Goal: Task Accomplishment & Management: Use online tool/utility

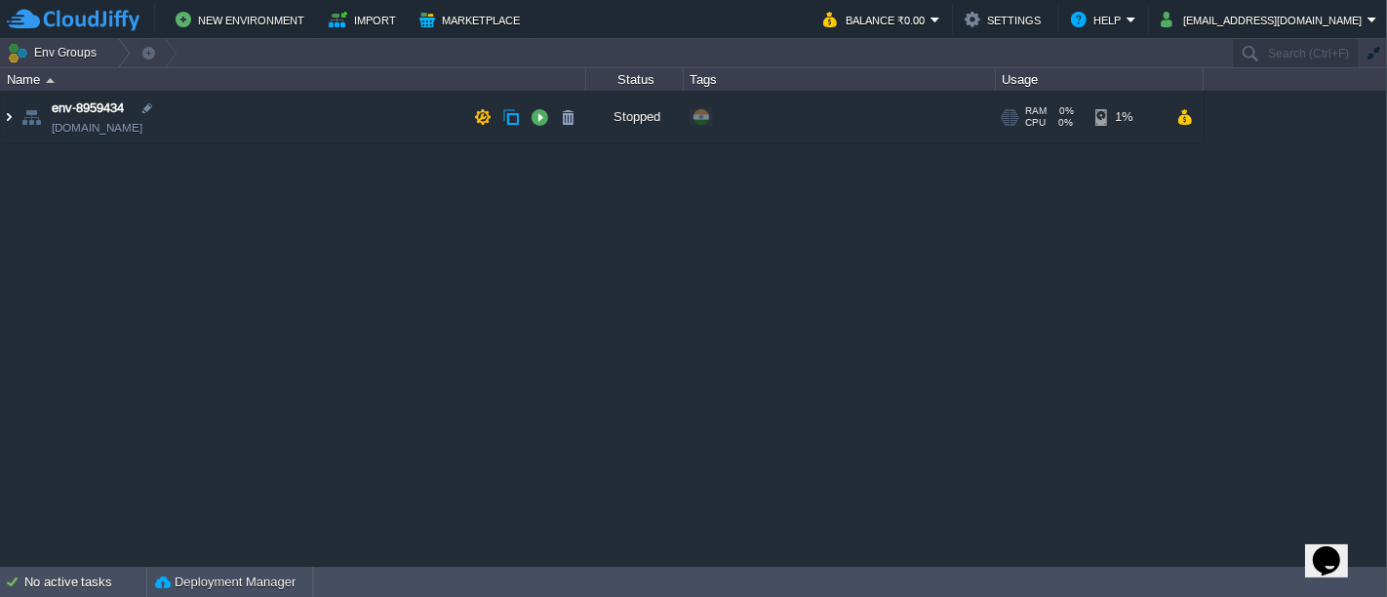
click at [4, 128] on img at bounding box center [9, 117] width 16 height 53
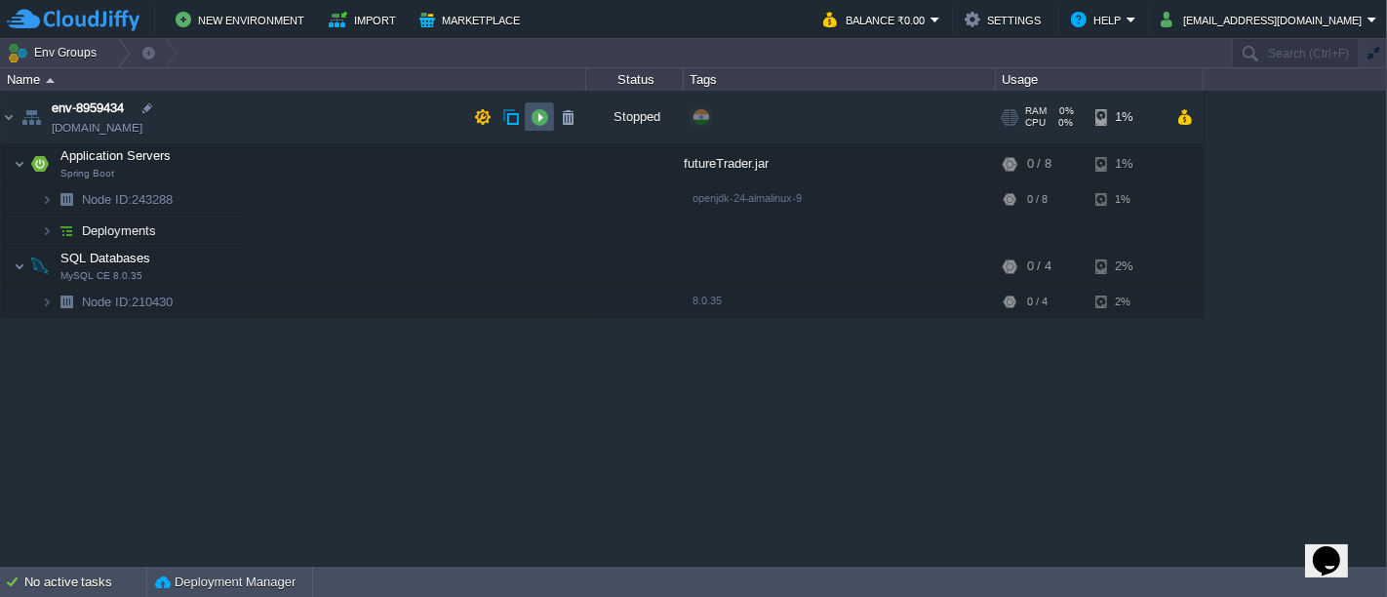
click at [540, 121] on button "button" at bounding box center [539, 117] width 18 height 18
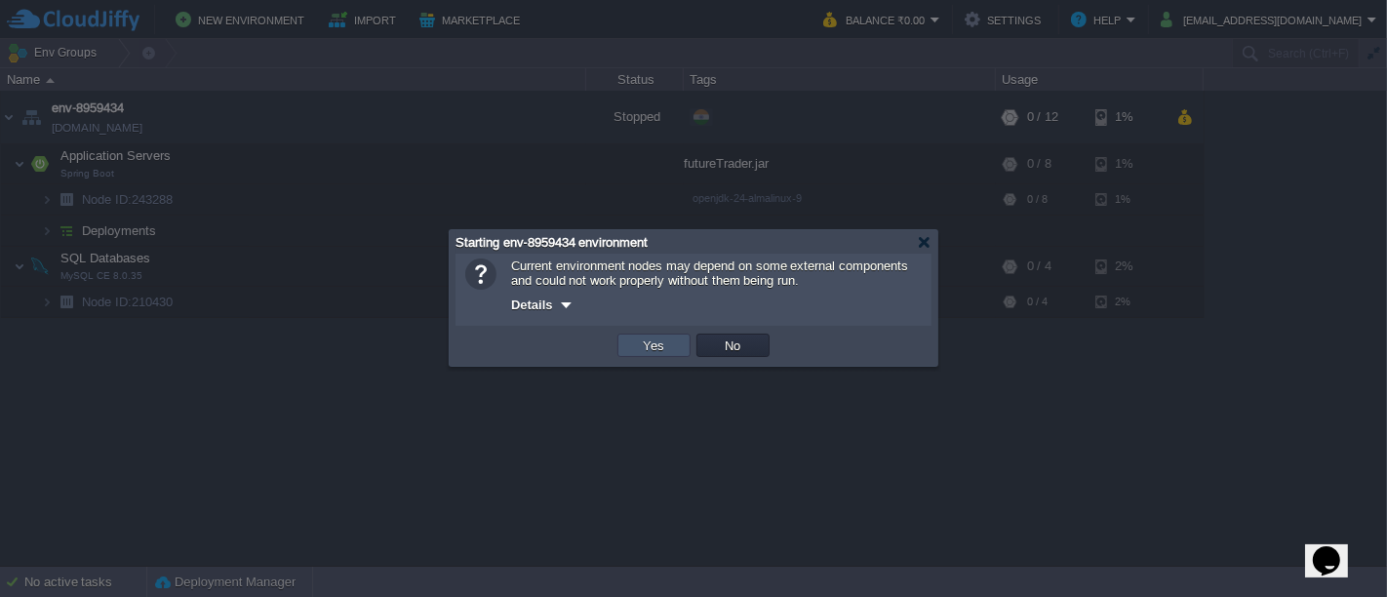
click at [654, 346] on button "Yes" at bounding box center [654, 345] width 33 height 18
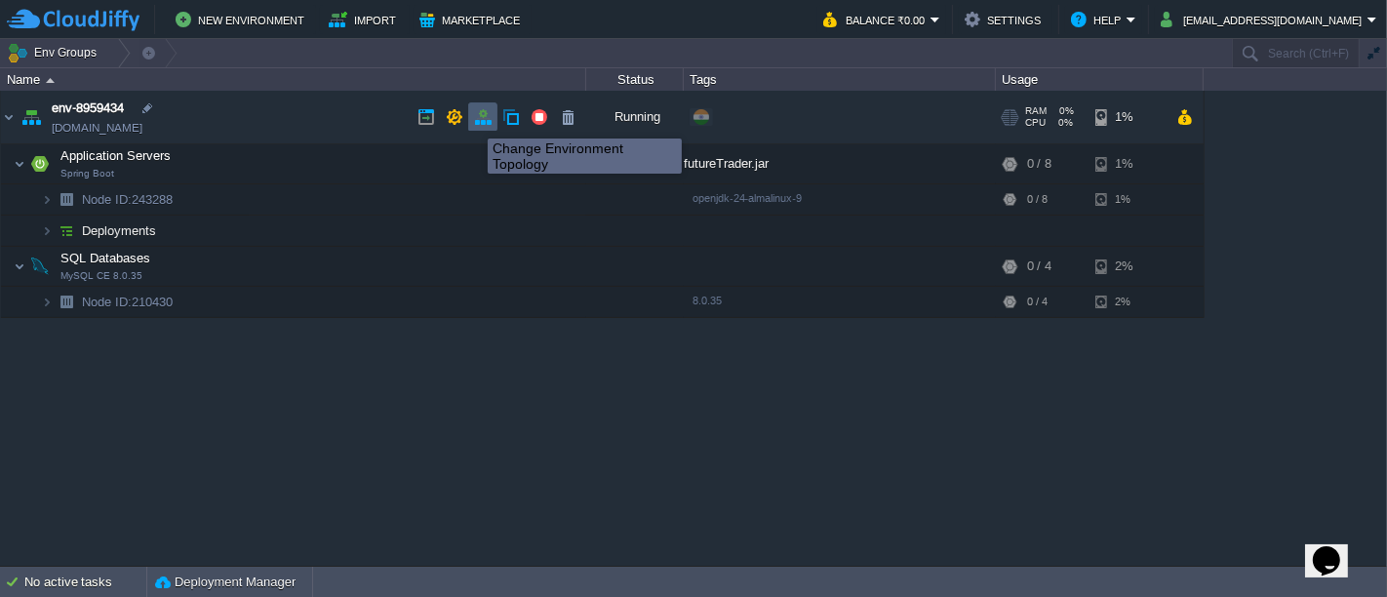
click at [476, 121] on button "button" at bounding box center [483, 117] width 18 height 18
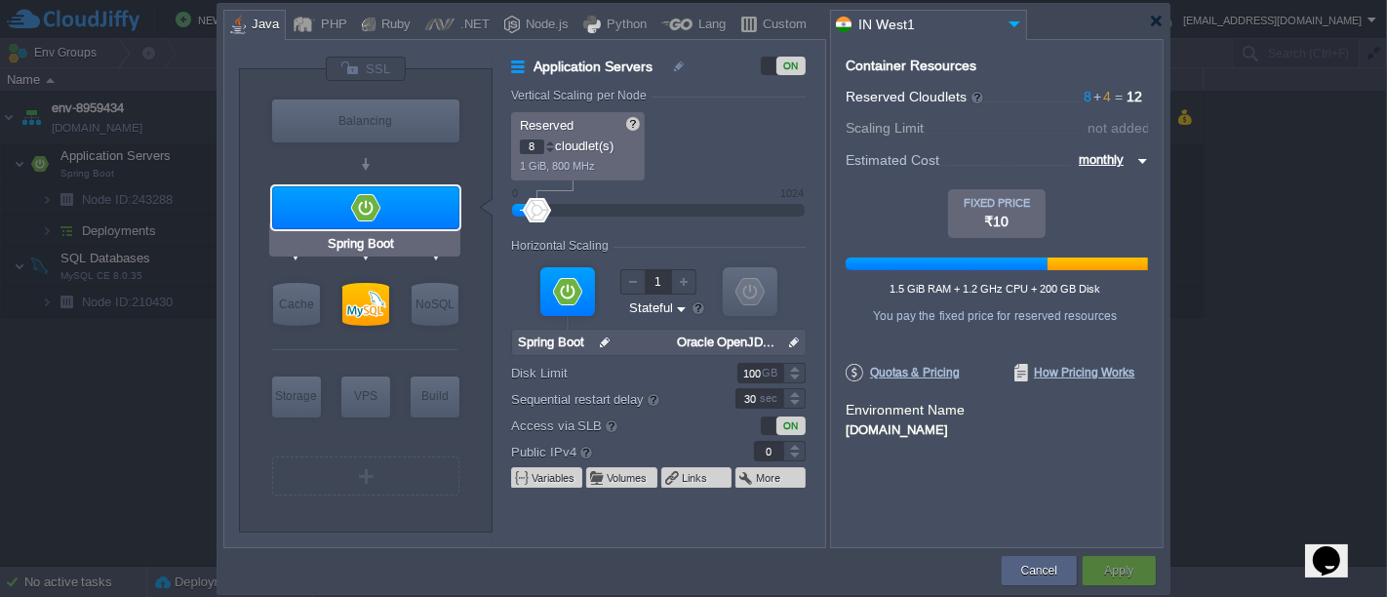
click at [440, 213] on div at bounding box center [365, 207] width 187 height 43
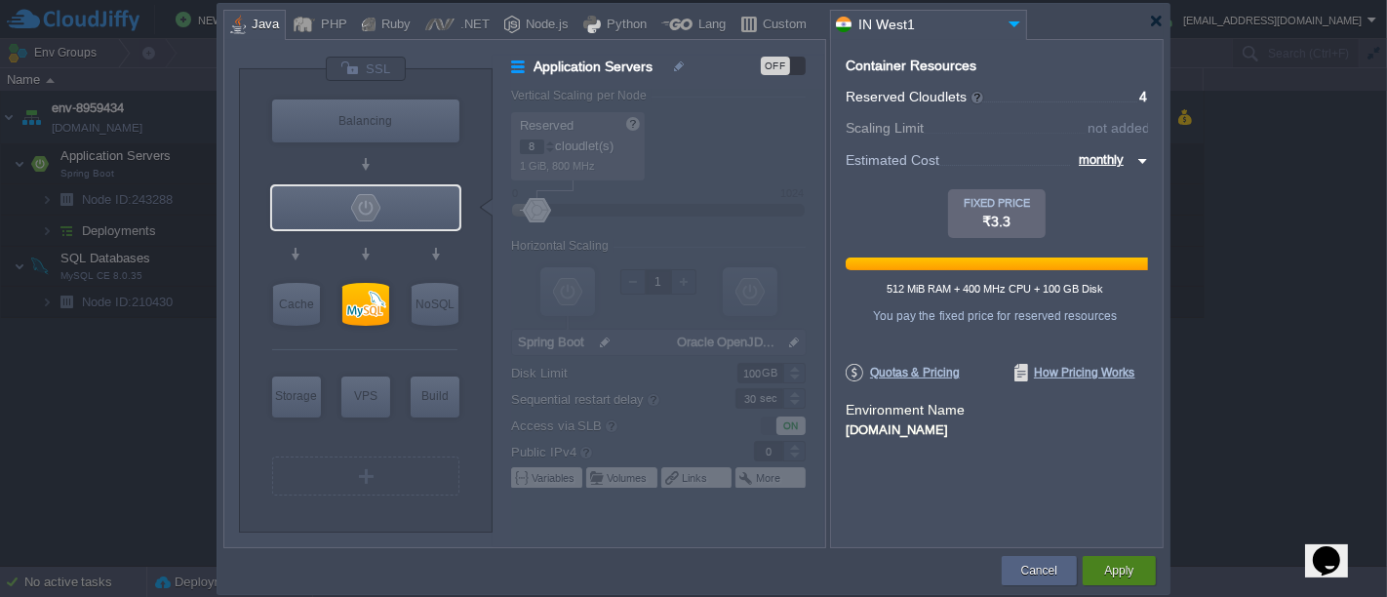
click at [1097, 560] on div "Apply" at bounding box center [1119, 570] width 44 height 29
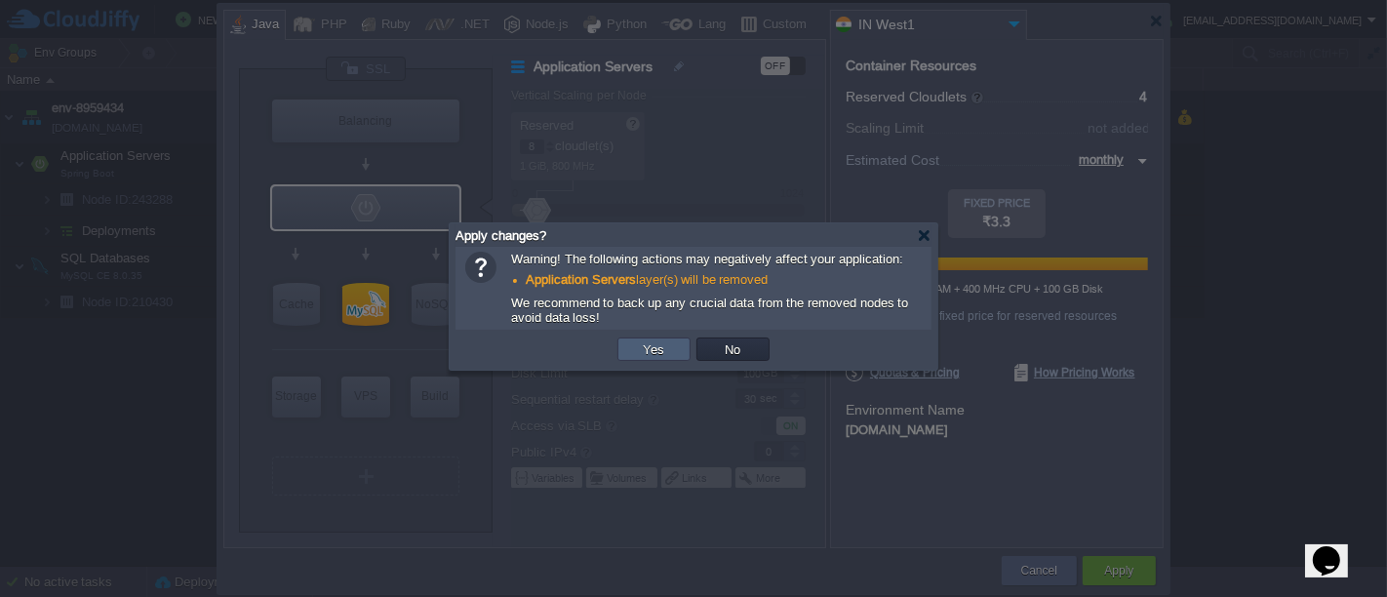
click at [662, 351] on button "Yes" at bounding box center [654, 349] width 33 height 18
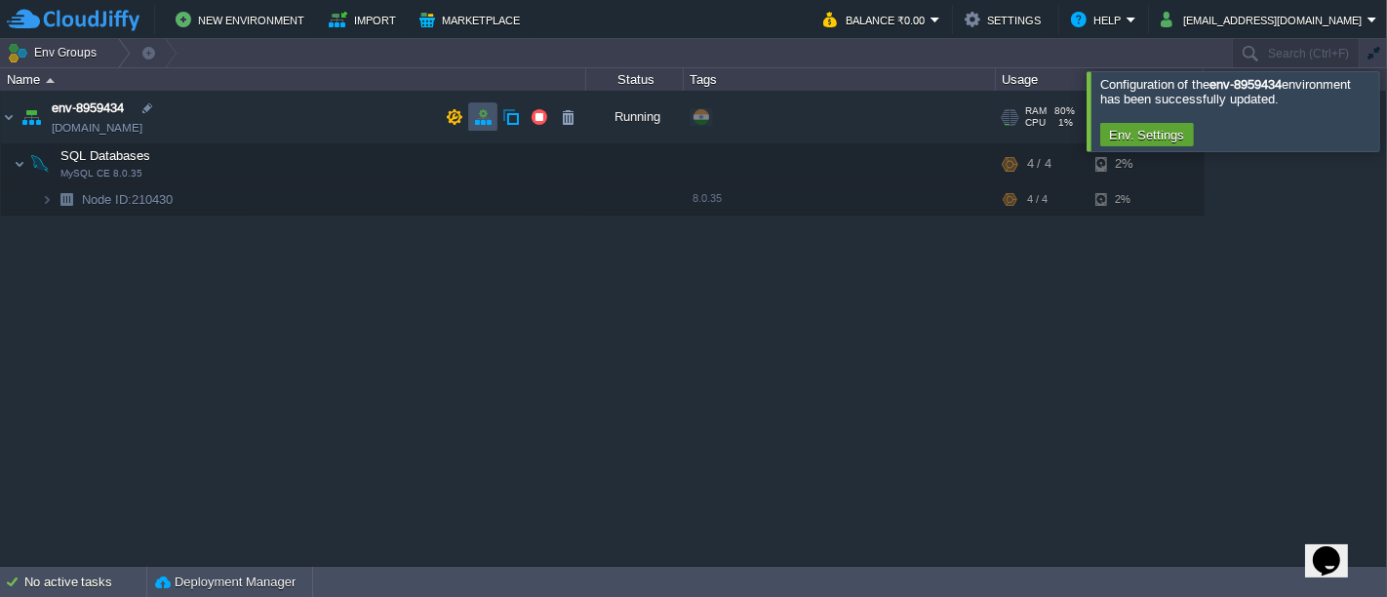
click at [479, 115] on button "button" at bounding box center [483, 117] width 18 height 18
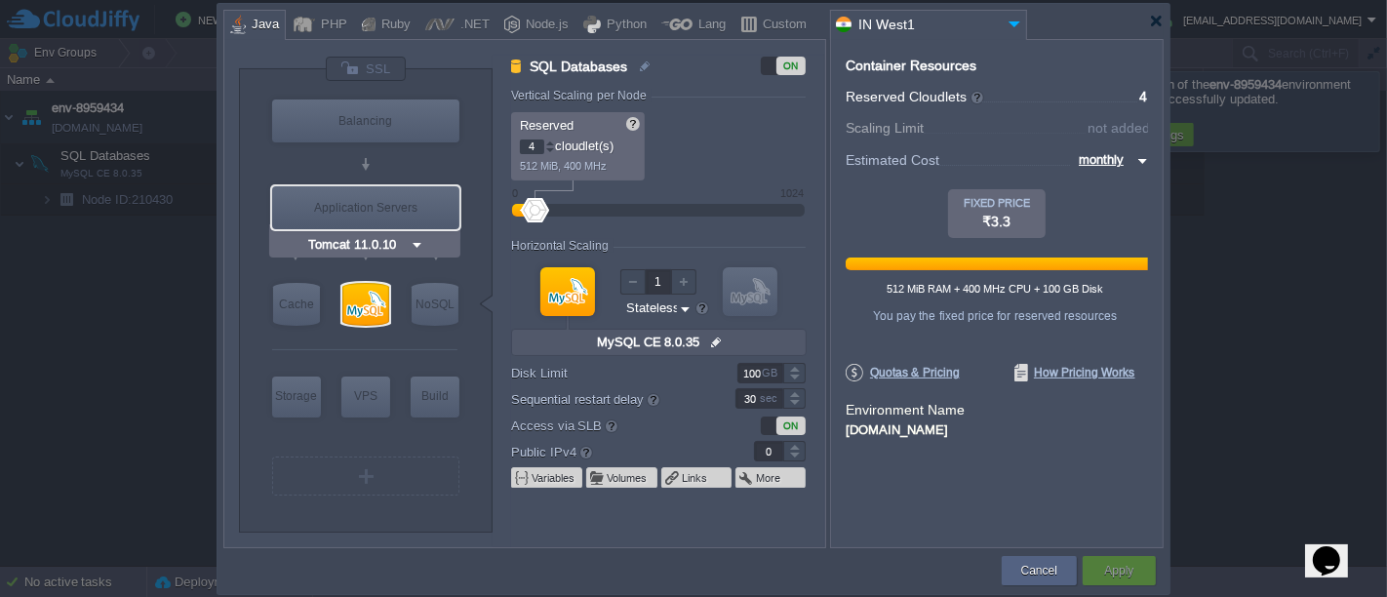
click at [416, 249] on img at bounding box center [417, 245] width 15 height 20
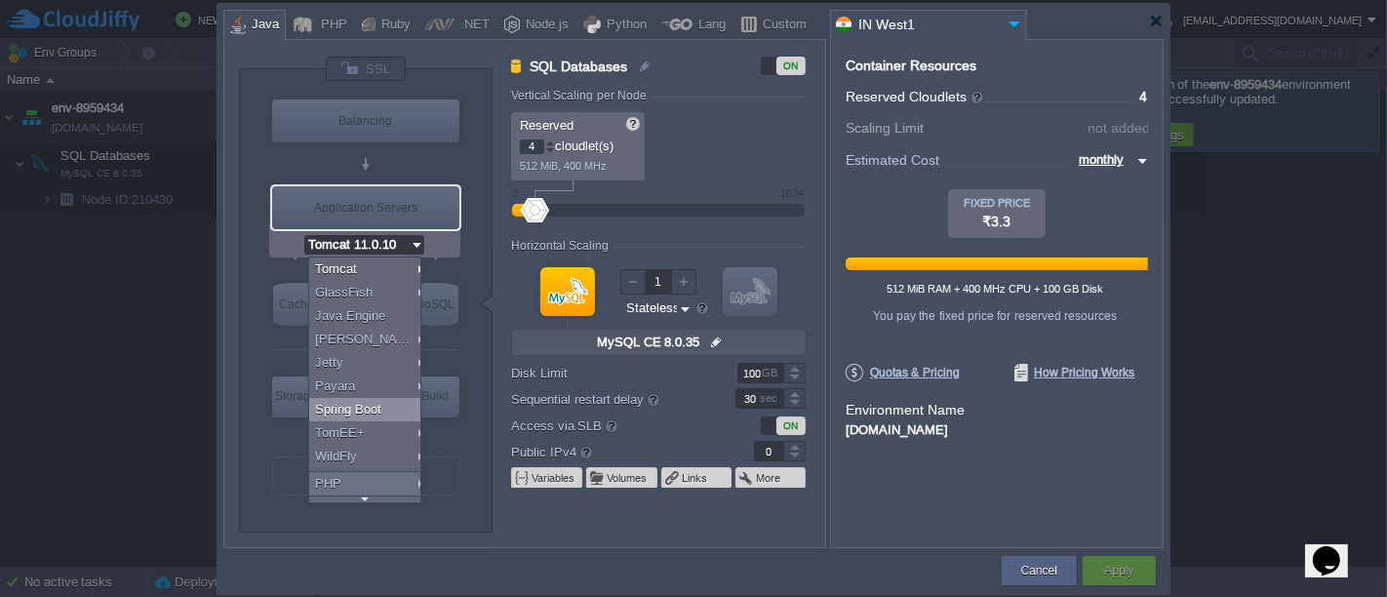
click at [381, 400] on div "Spring Boot" at bounding box center [368, 409] width 118 height 23
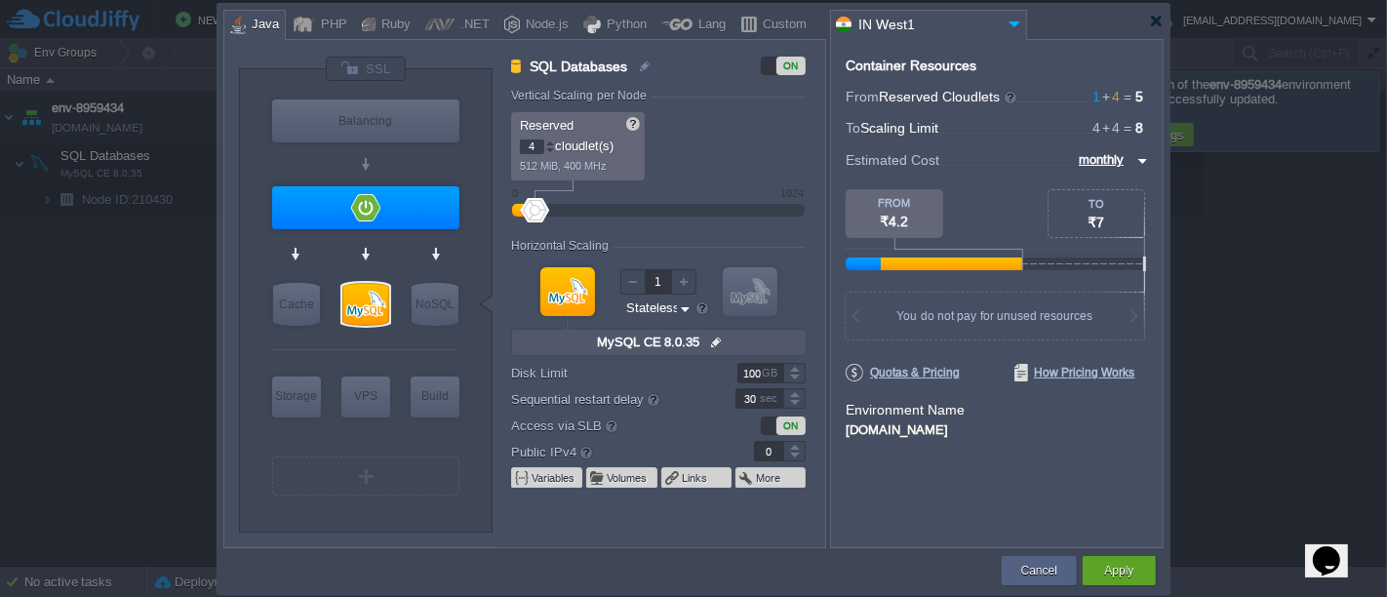
type input "Spring Boot"
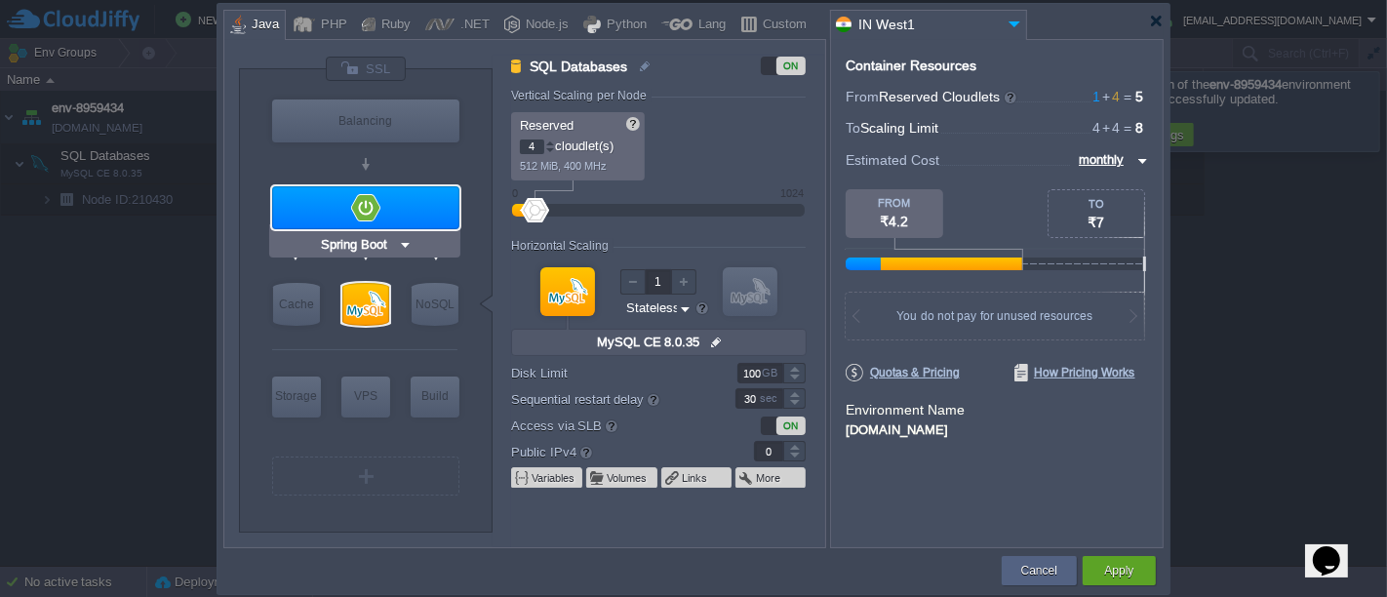
click at [452, 202] on div at bounding box center [365, 207] width 187 height 43
type input "Application Servers"
type input "1"
type input "Spring Boot"
type input "Oracle OpenJD..."
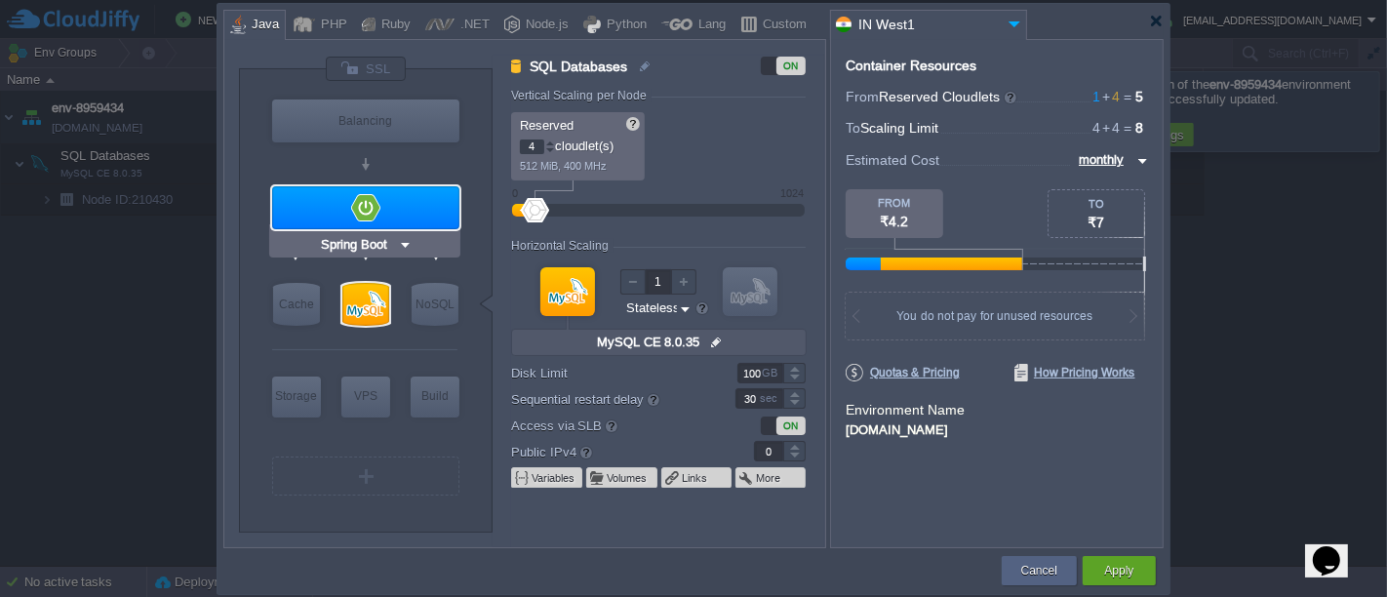
type input "Stateful"
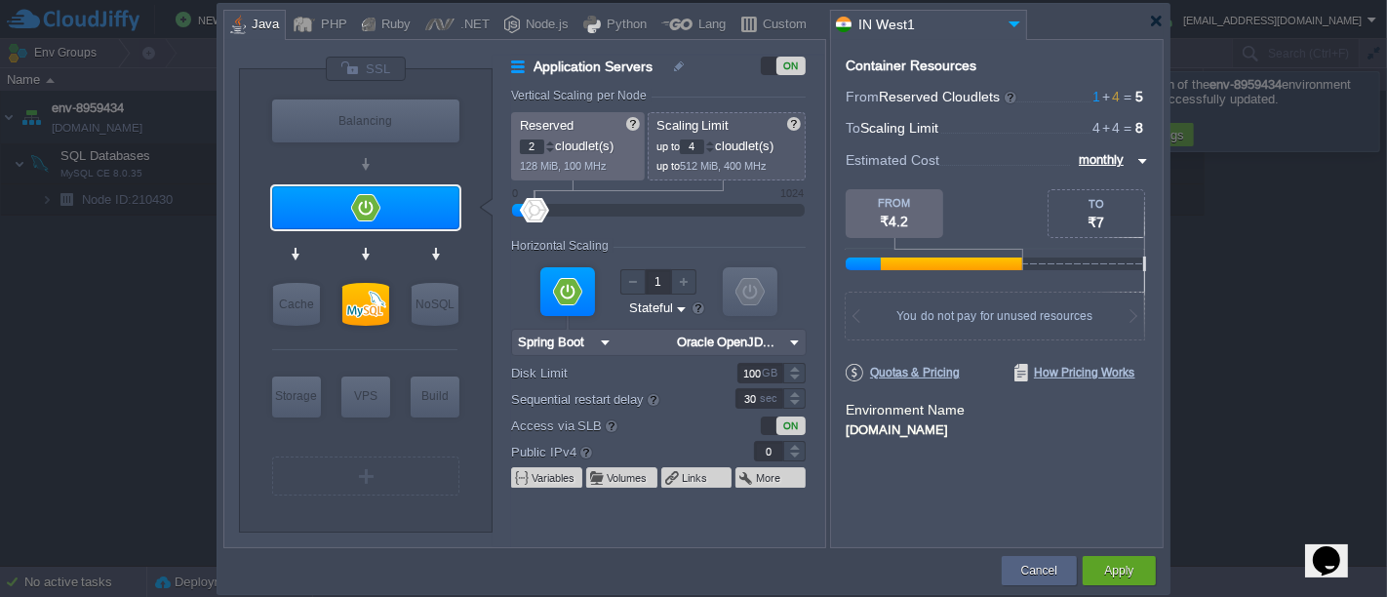
click at [546, 139] on div at bounding box center [550, 142] width 10 height 7
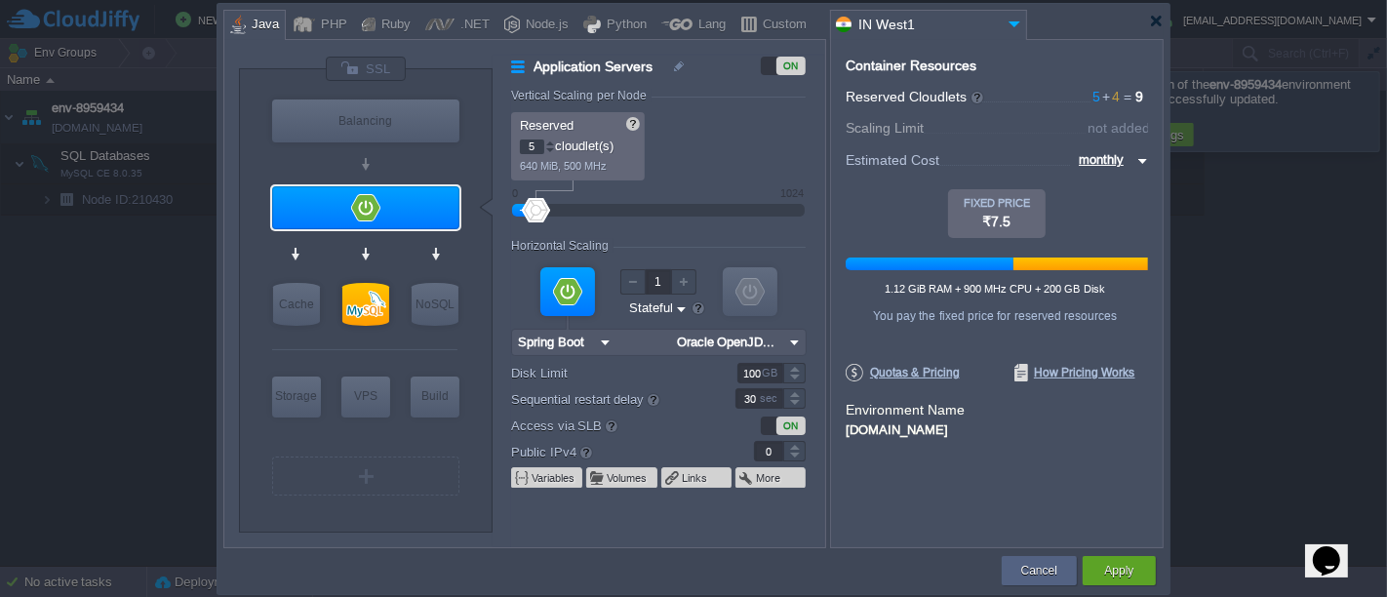
click at [546, 139] on div at bounding box center [550, 142] width 10 height 7
type input "8"
click at [546, 139] on div at bounding box center [550, 142] width 10 height 7
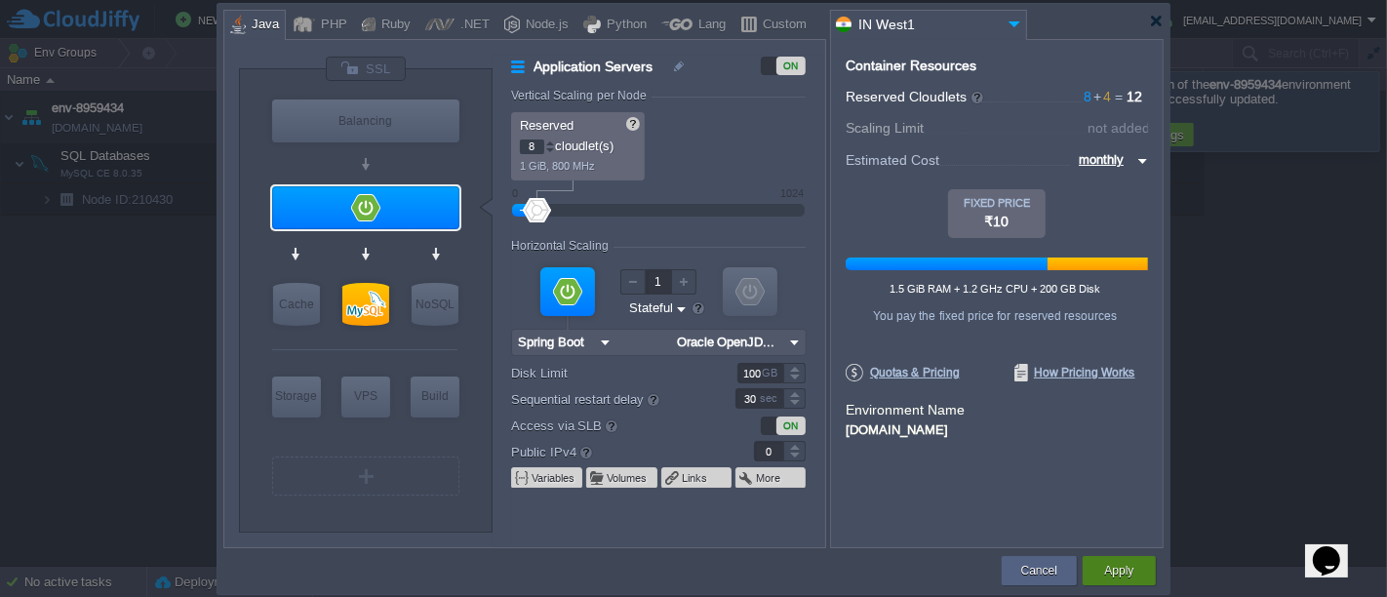
click at [1117, 573] on button "Apply" at bounding box center [1118, 571] width 29 height 20
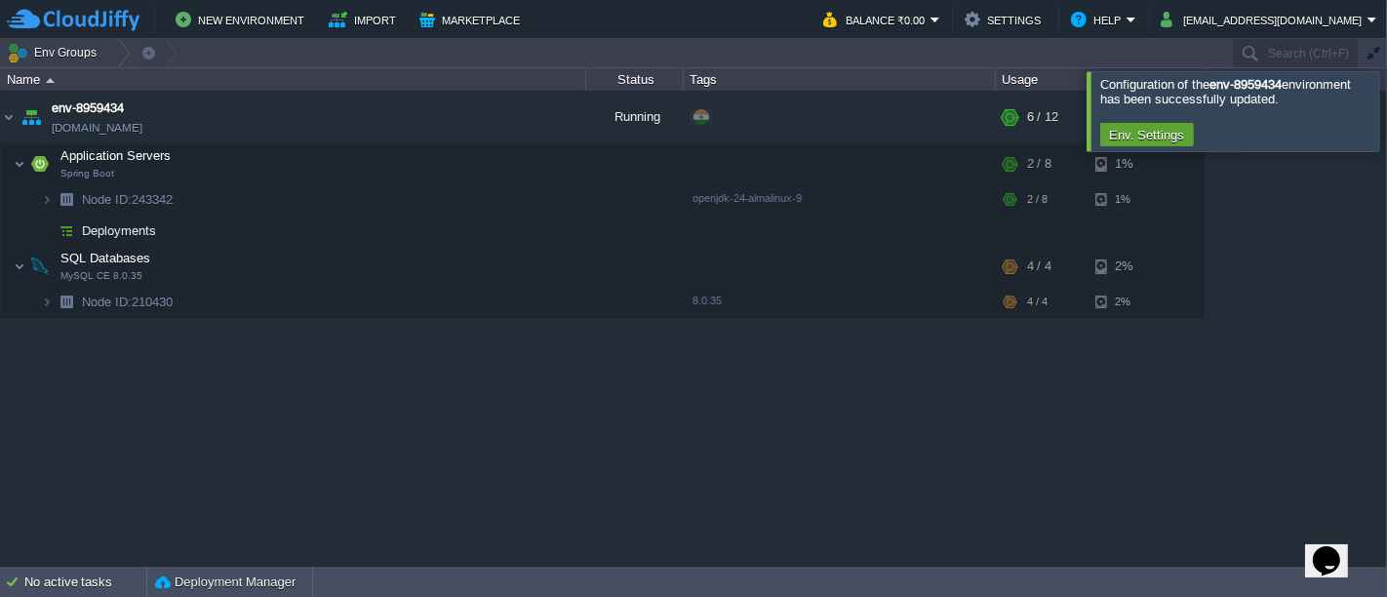
click at [1386, 96] on div at bounding box center [1410, 110] width 0 height 79
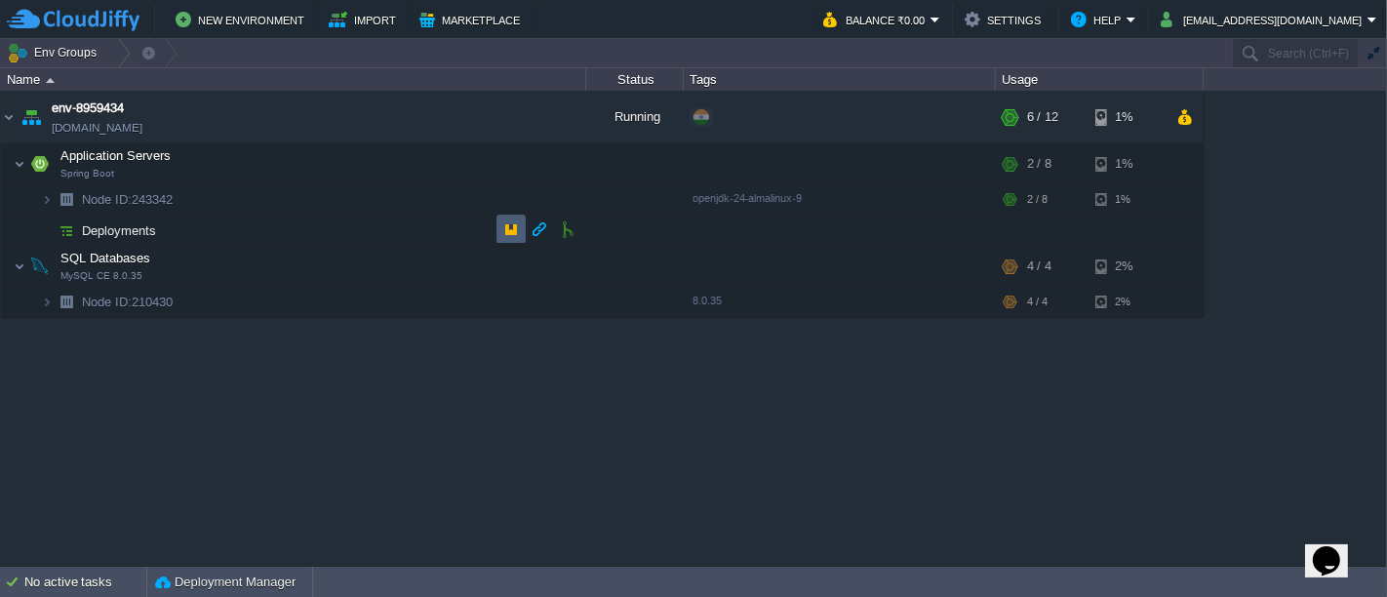
click at [516, 225] on button "button" at bounding box center [511, 229] width 18 height 18
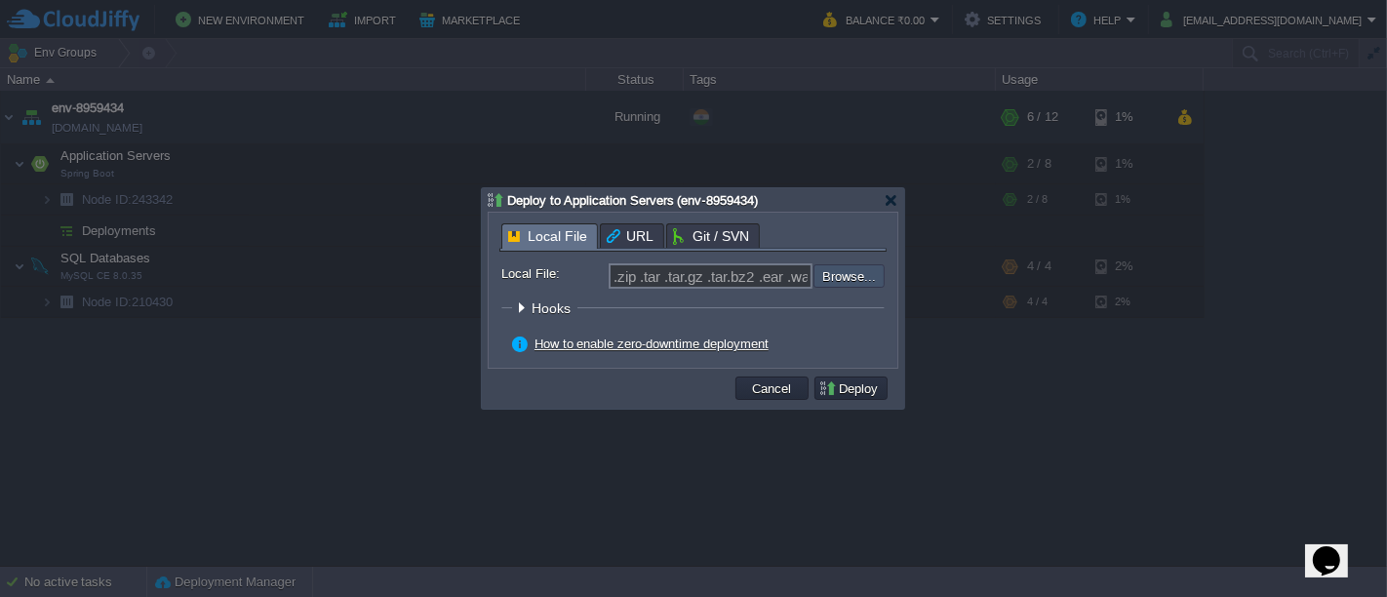
click at [836, 271] on input "file" at bounding box center [761, 275] width 247 height 22
type input "C:\fakepath\futureTrader.jar"
click at [862, 387] on button "Deploy" at bounding box center [850, 388] width 65 height 18
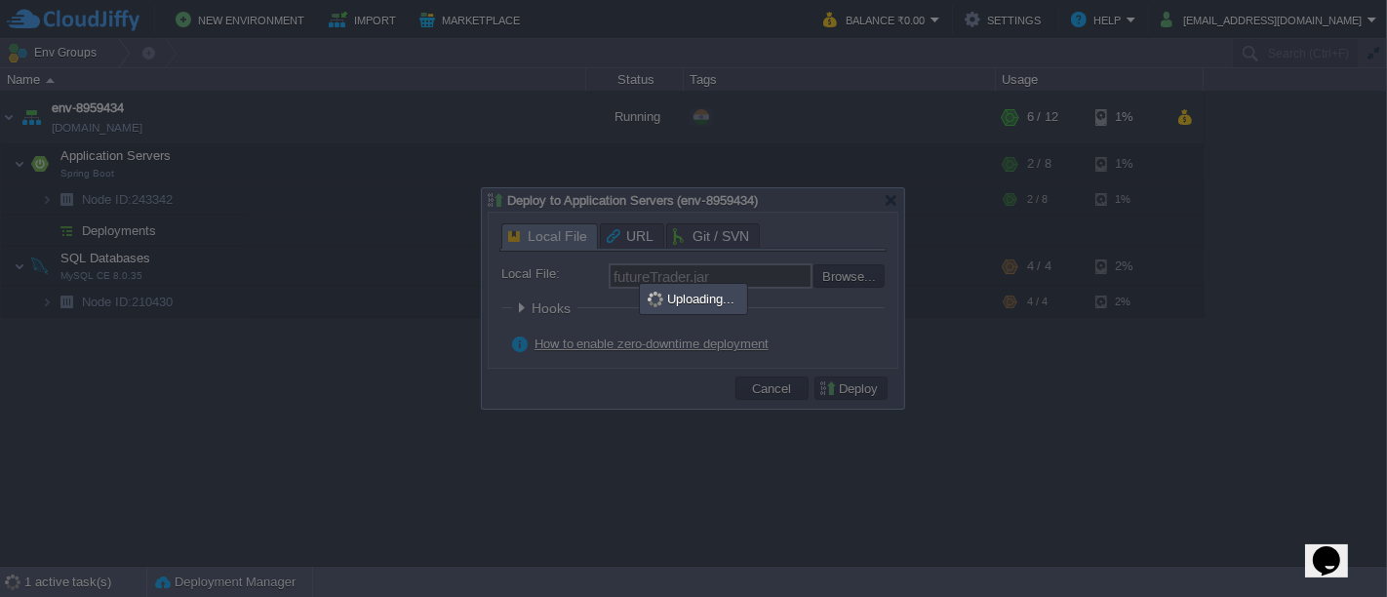
type input ".zip .tar .tar.gz .tar.bz2 .ear .war .jar"
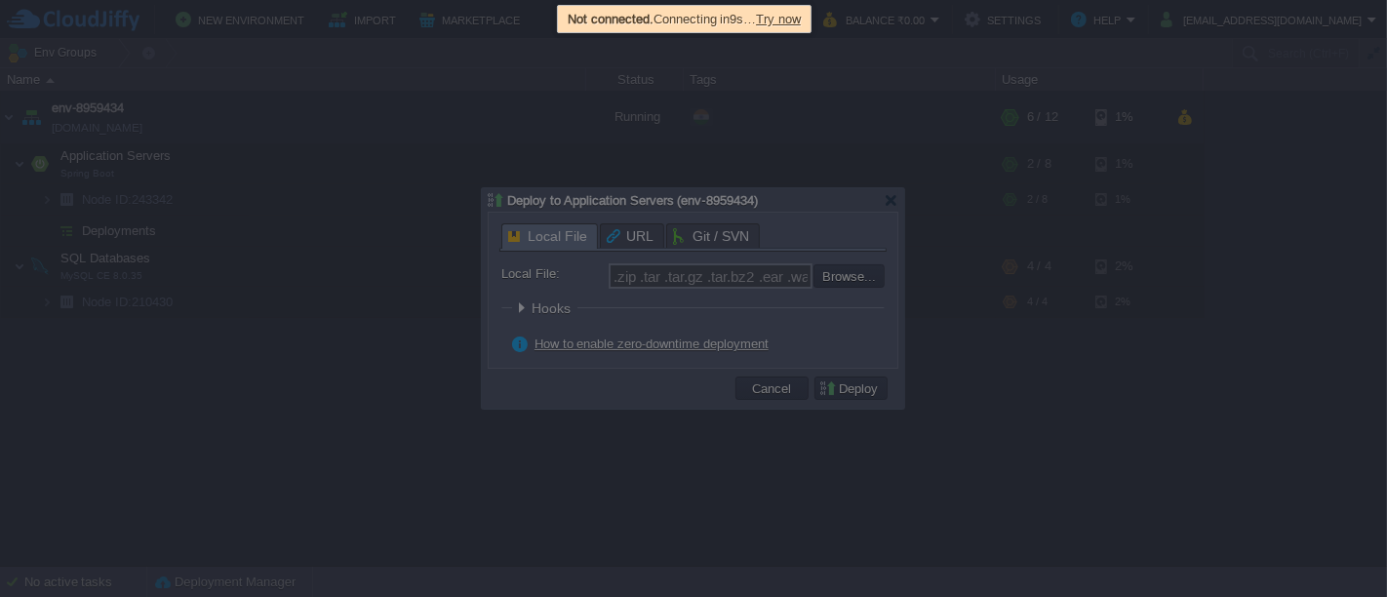
click at [434, 437] on div at bounding box center [693, 298] width 1387 height 597
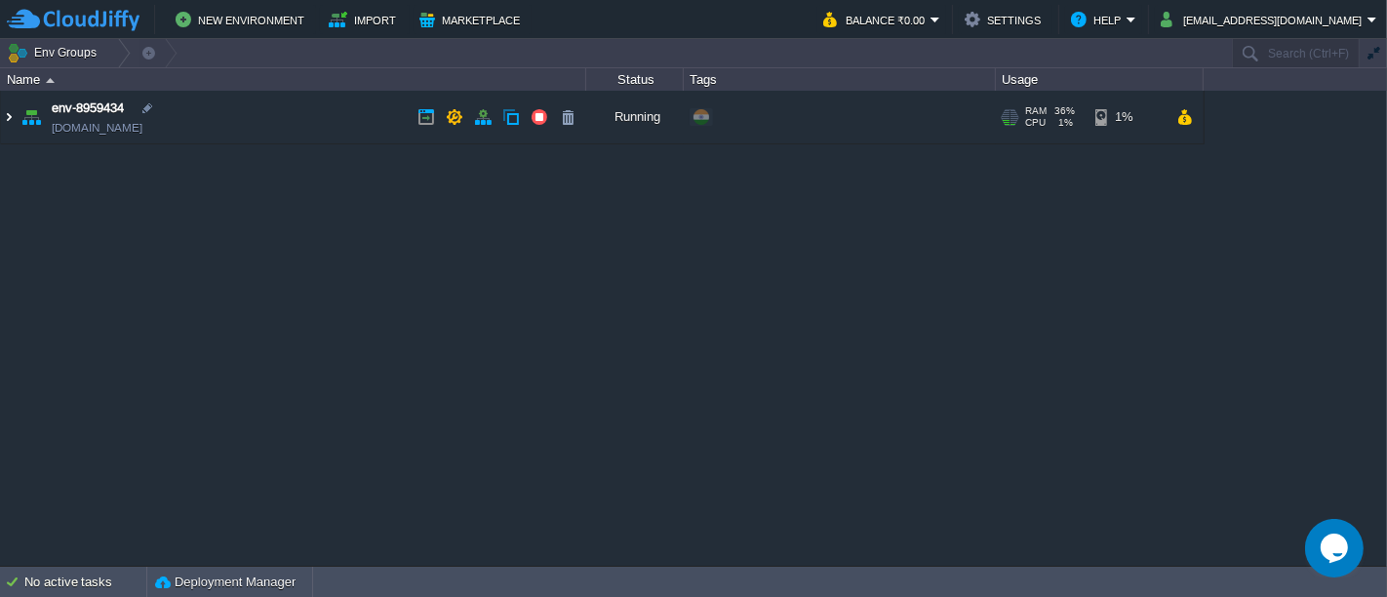
click at [5, 126] on img at bounding box center [9, 117] width 16 height 53
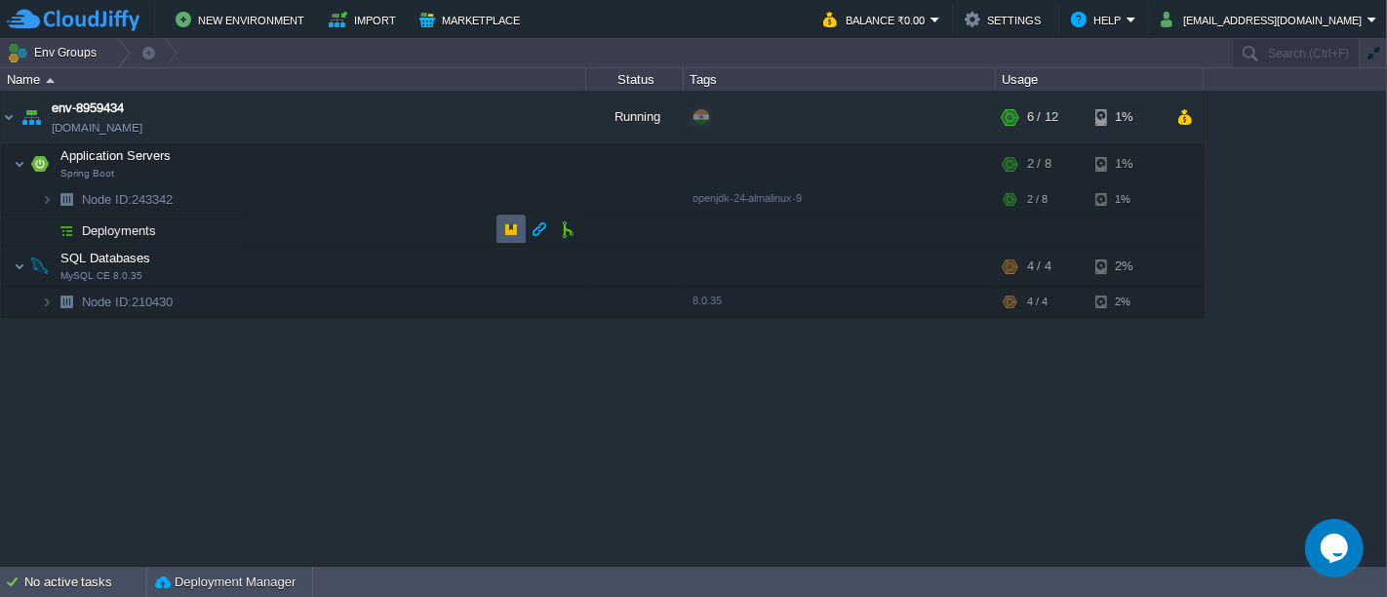
click at [496, 233] on td at bounding box center [510, 229] width 29 height 29
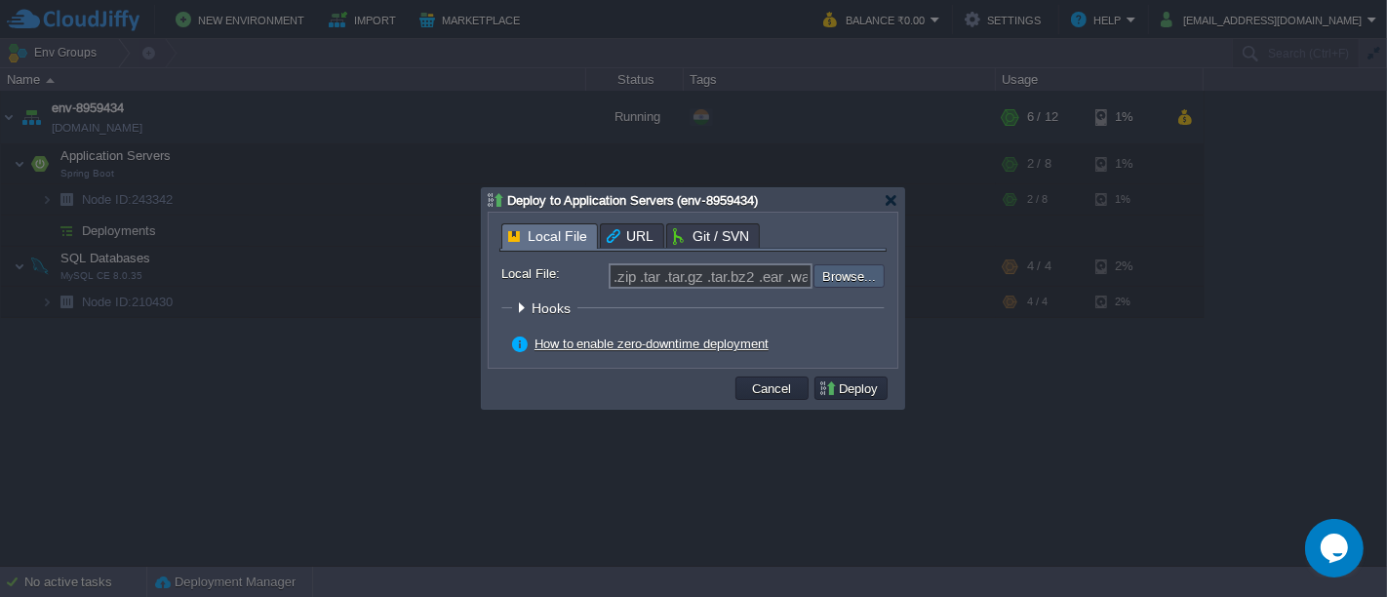
click at [869, 274] on input "file" at bounding box center [761, 275] width 247 height 22
type input "C:\fakepath\futureTrader.jar"
type input "futureTrader.jar"
click at [849, 380] on button "Deploy" at bounding box center [850, 388] width 65 height 18
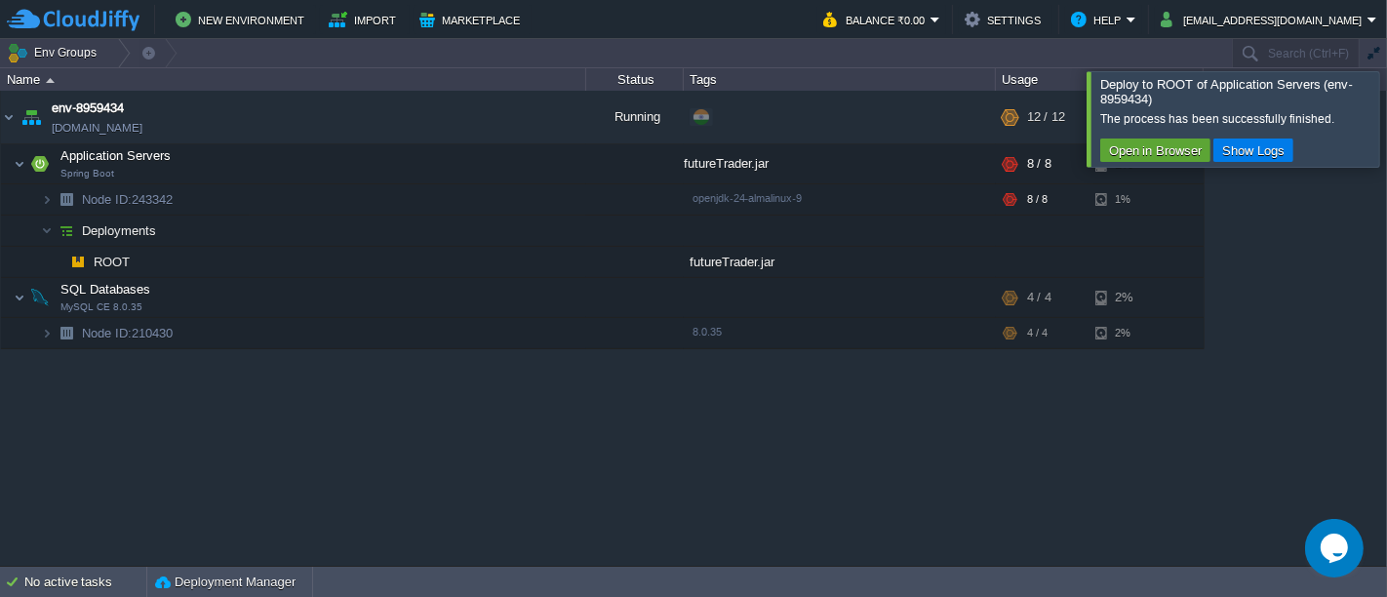
click at [1386, 112] on div at bounding box center [1410, 118] width 0 height 95
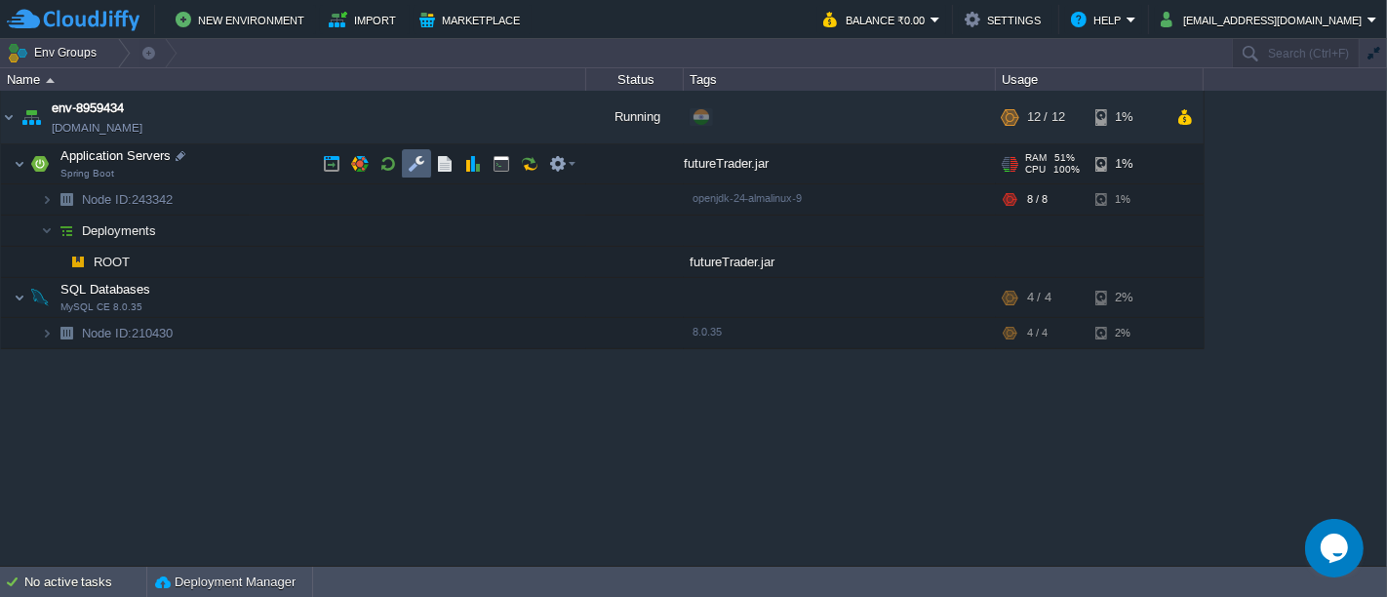
click at [405, 165] on td at bounding box center [416, 163] width 29 height 29
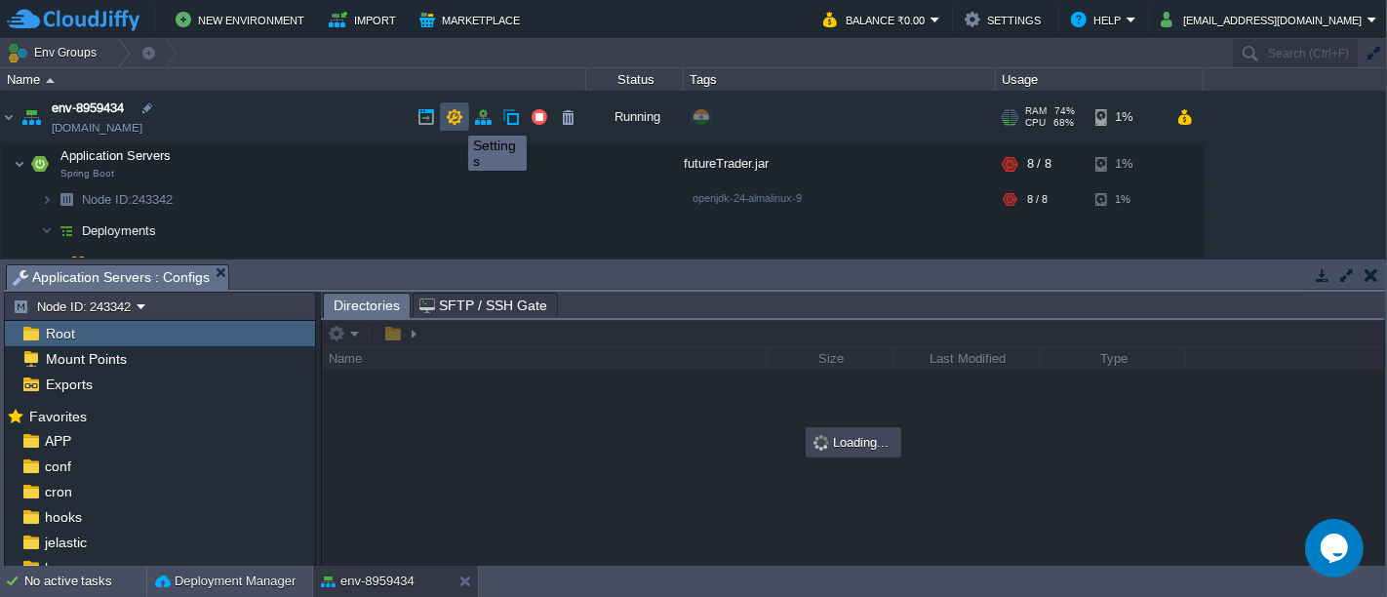
click at [453, 118] on button "button" at bounding box center [455, 117] width 18 height 18
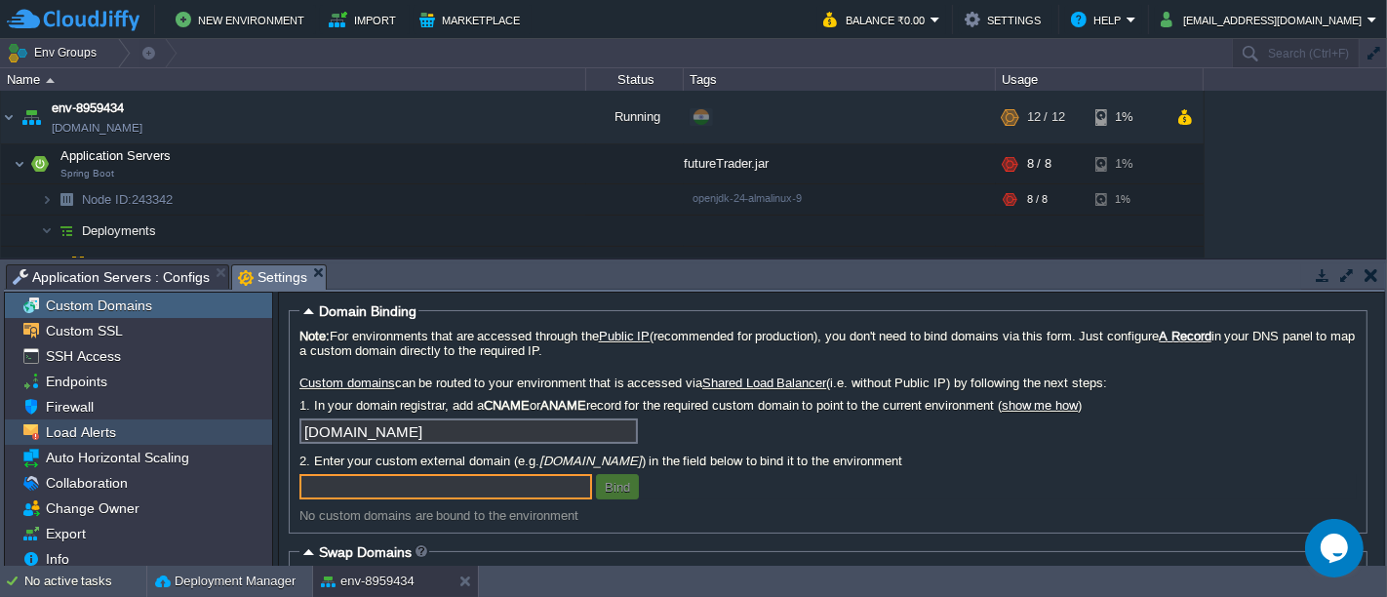
click at [101, 424] on span "Load Alerts" at bounding box center [80, 432] width 77 height 18
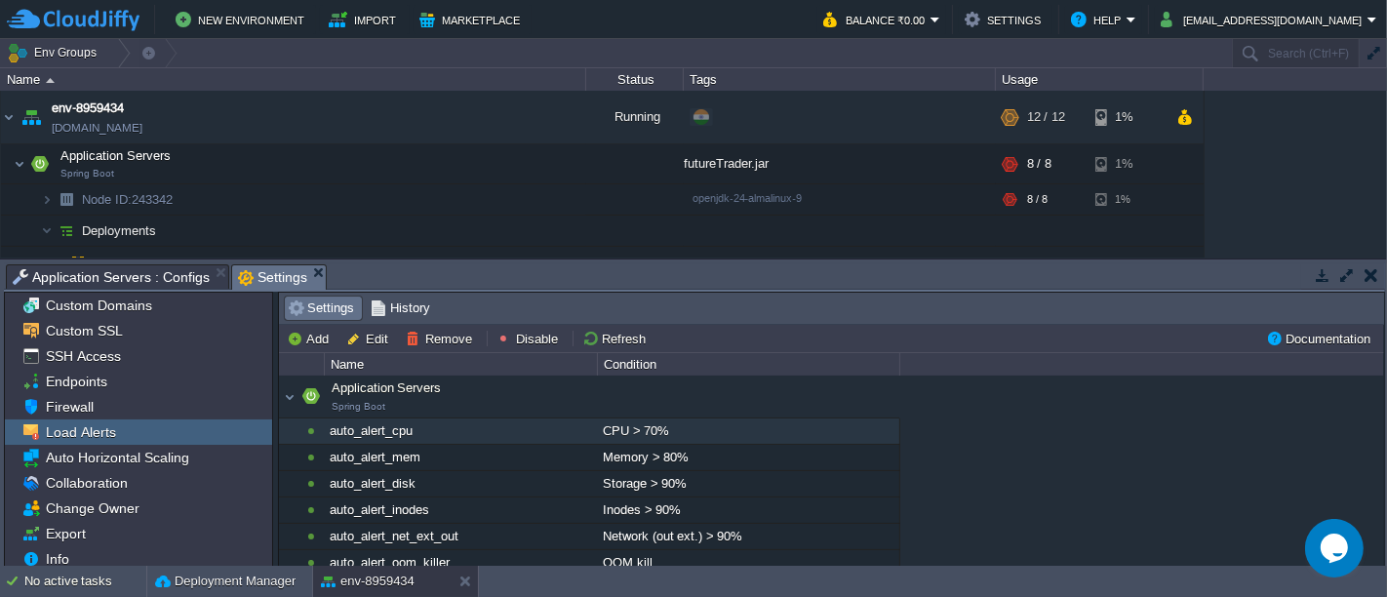
click at [595, 424] on div "auto_alert_cpu" at bounding box center [460, 430] width 271 height 25
click at [515, 327] on td "Disable" at bounding box center [529, 338] width 73 height 23
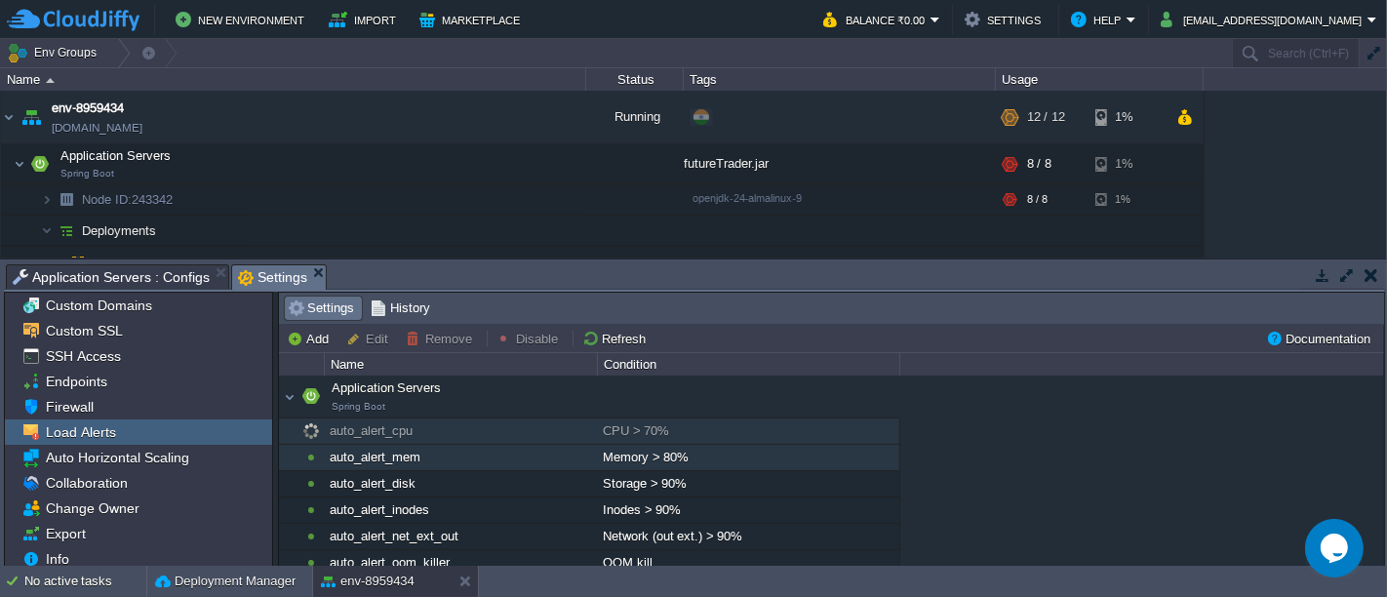
click at [545, 455] on div "auto_alert_mem" at bounding box center [460, 457] width 271 height 25
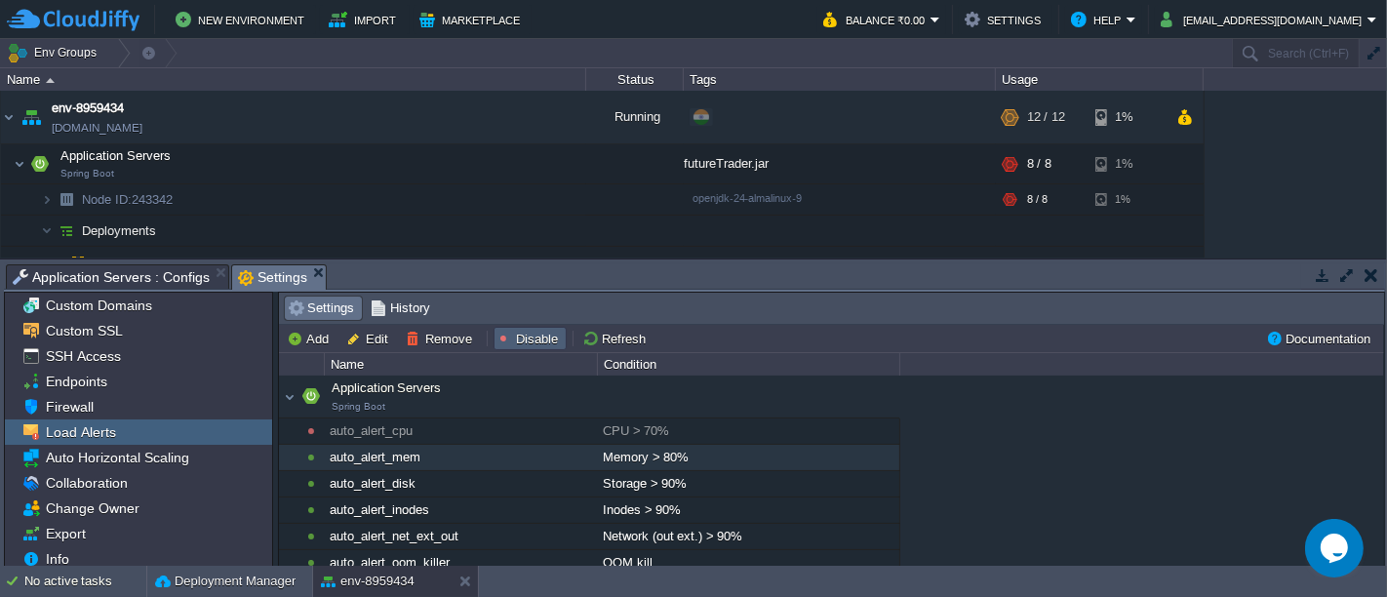
click at [530, 330] on button "Disable" at bounding box center [529, 339] width 67 height 18
click at [1321, 280] on button "button" at bounding box center [1322, 275] width 18 height 18
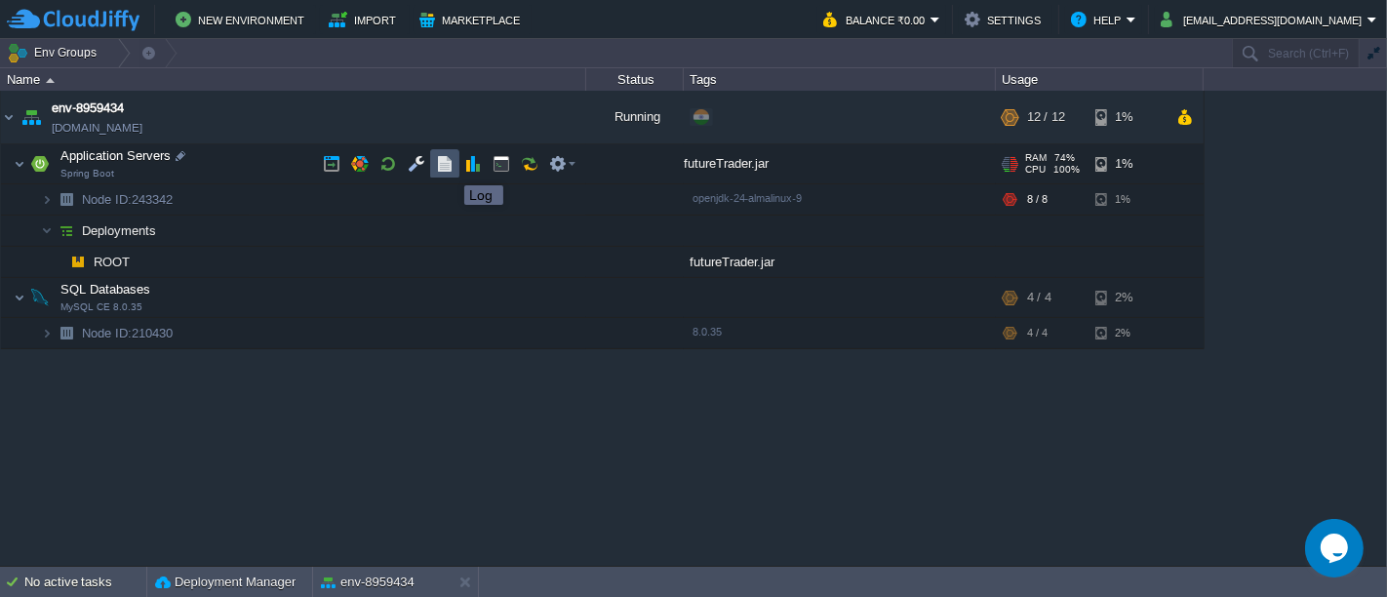
click at [450, 168] on button "button" at bounding box center [445, 164] width 18 height 18
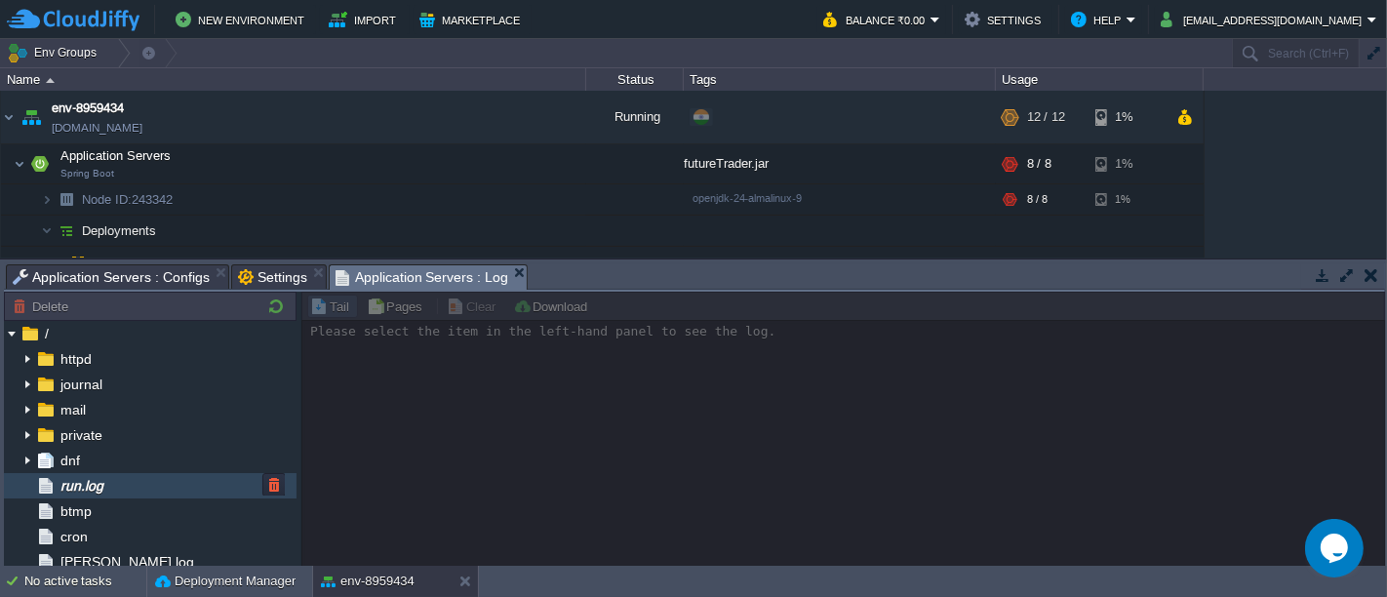
click at [93, 478] on span "run.log" at bounding box center [82, 486] width 50 height 18
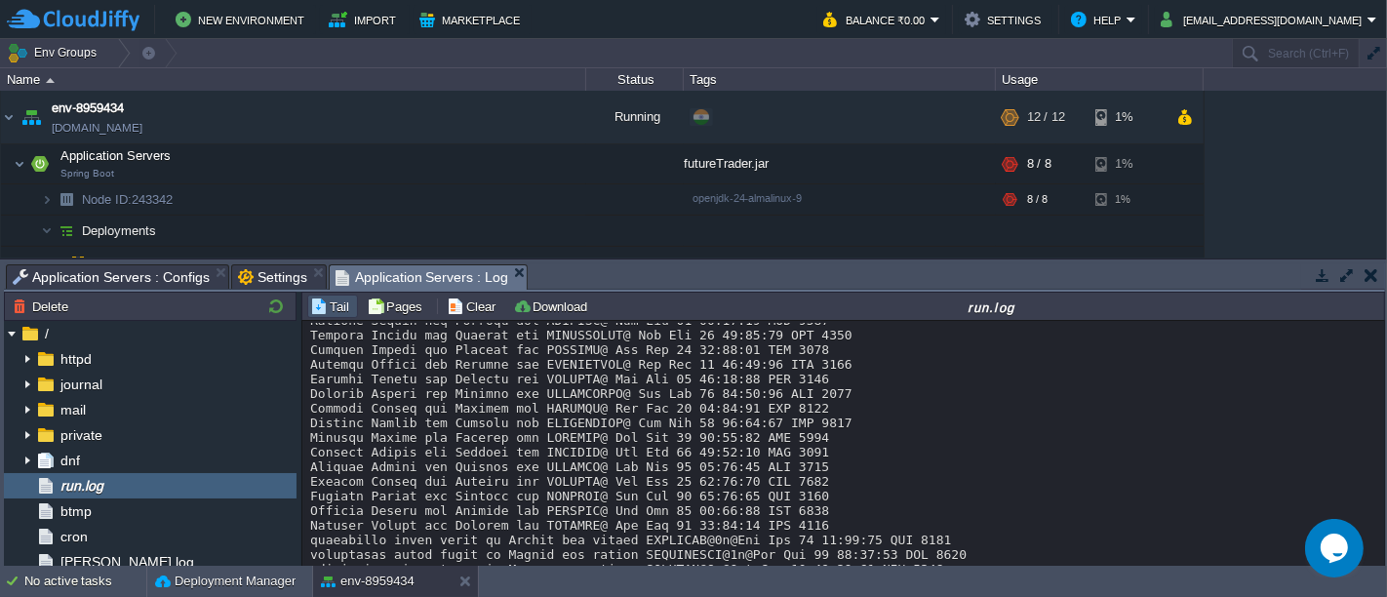
scroll to position [2686, 0]
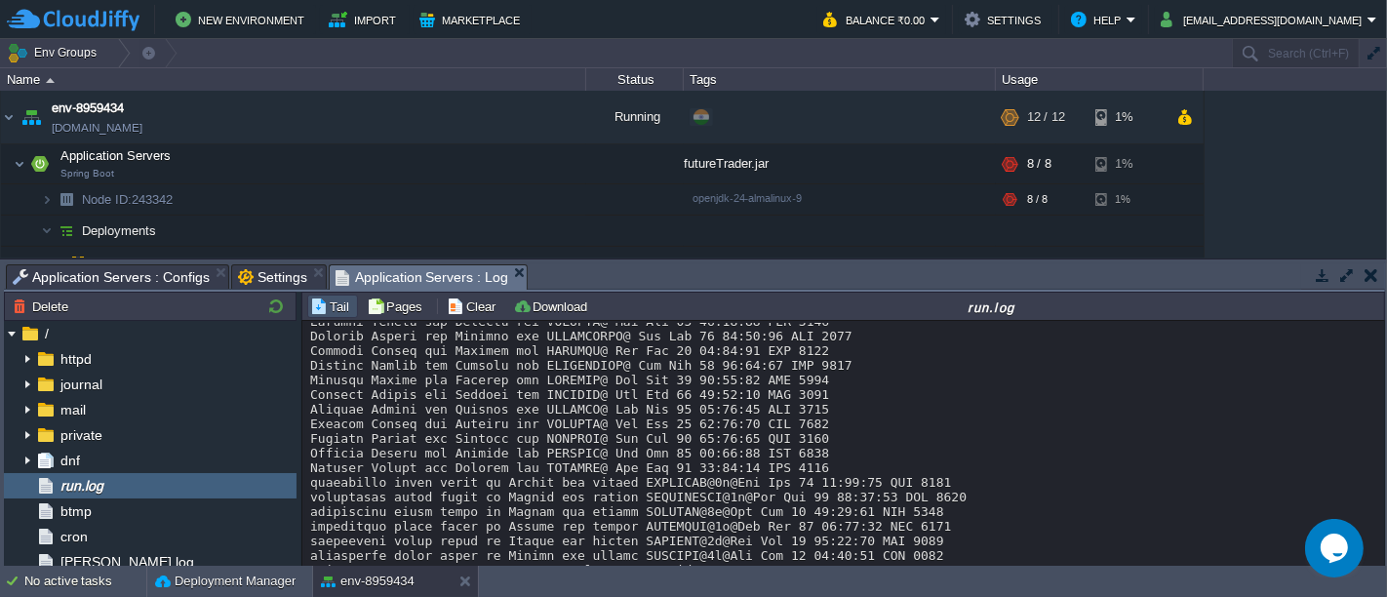
drag, startPoint x: 1382, startPoint y: 551, endPoint x: 1381, endPoint y: 516, distance: 35.1
click at [1381, 516] on div "Loading..." at bounding box center [843, 445] width 1083 height 248
drag, startPoint x: 1374, startPoint y: 550, endPoint x: 1375, endPoint y: 565, distance: 14.7
click at [1375, 565] on body "New Environment Import Marketplace Bonus ₹0.00 Upgrade Account Balance ₹0.00 Se…" at bounding box center [693, 298] width 1387 height 597
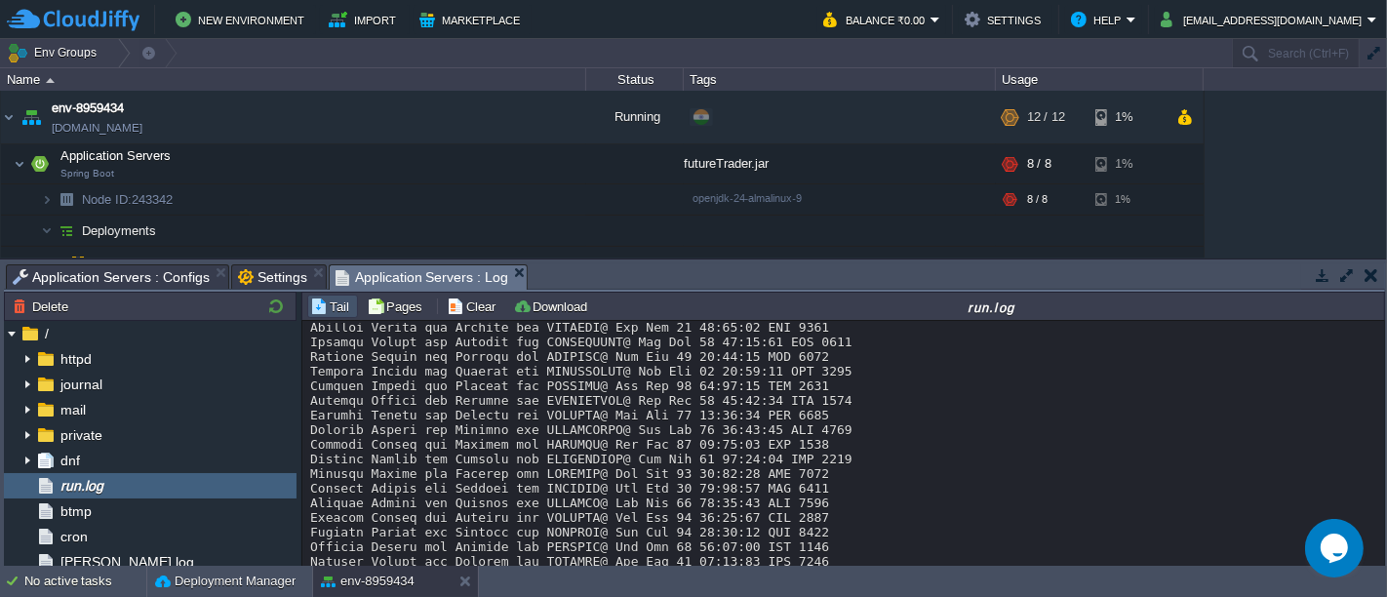
scroll to position [2773, 0]
